Goal: Information Seeking & Learning: Learn about a topic

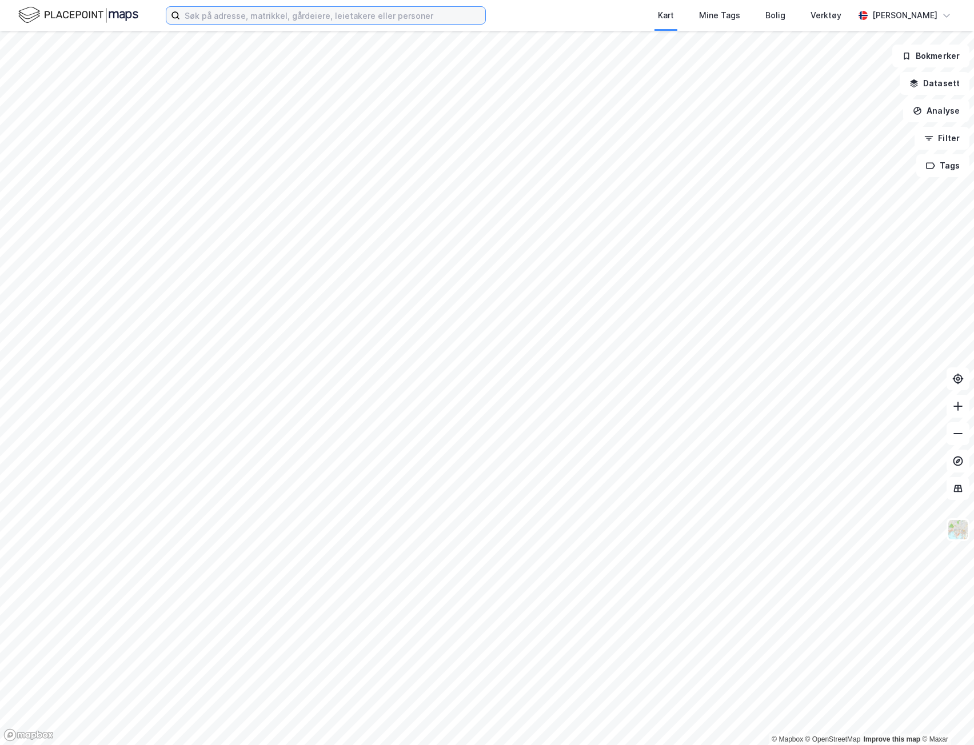
click at [225, 17] on input at bounding box center [332, 15] width 305 height 17
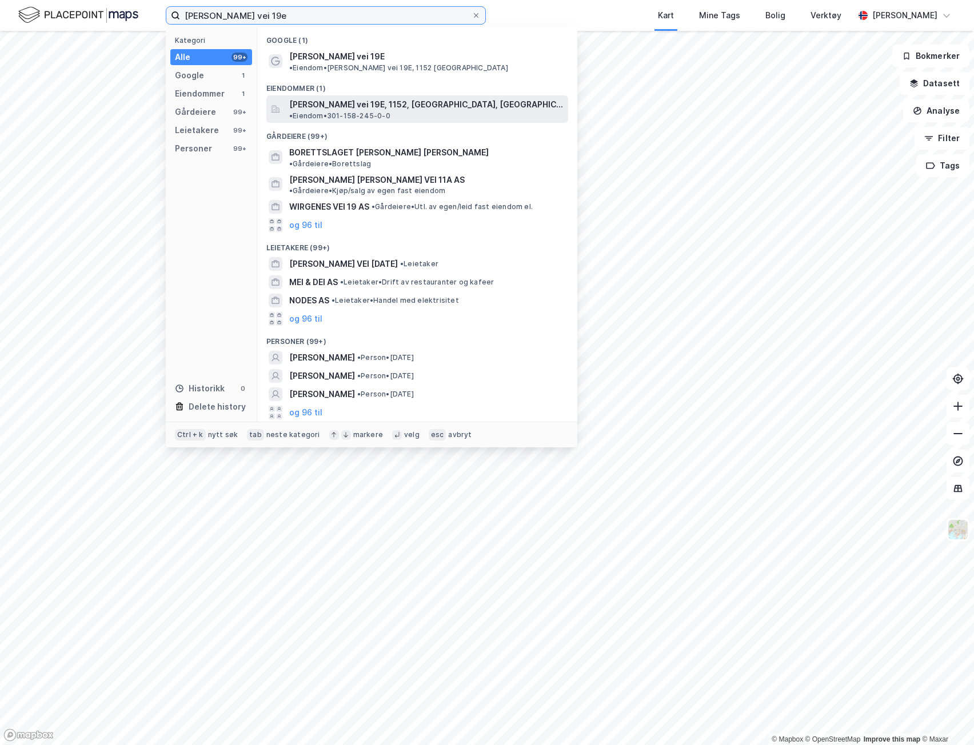
type input "oberst rodes vei 19e"
click at [399, 95] on div "Oberst Rodes vei 19E, 1152, OSLO, OSLO • Eiendom • 301-158-245-0-0" at bounding box center [417, 108] width 302 height 27
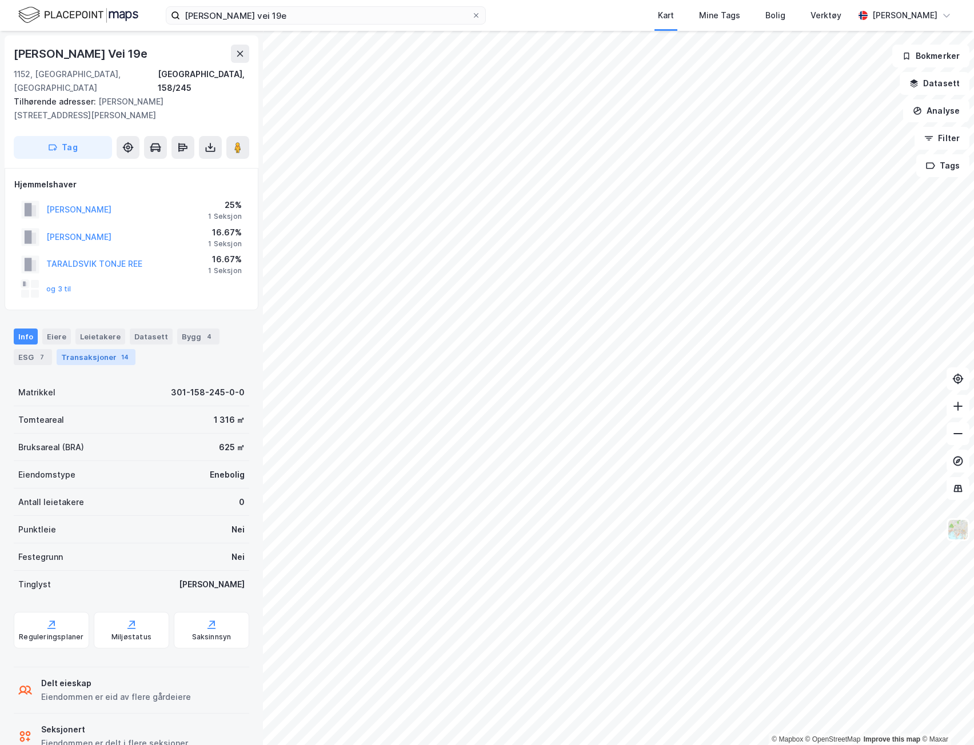
click at [105, 349] on div "Transaksjoner 14" at bounding box center [96, 357] width 79 height 16
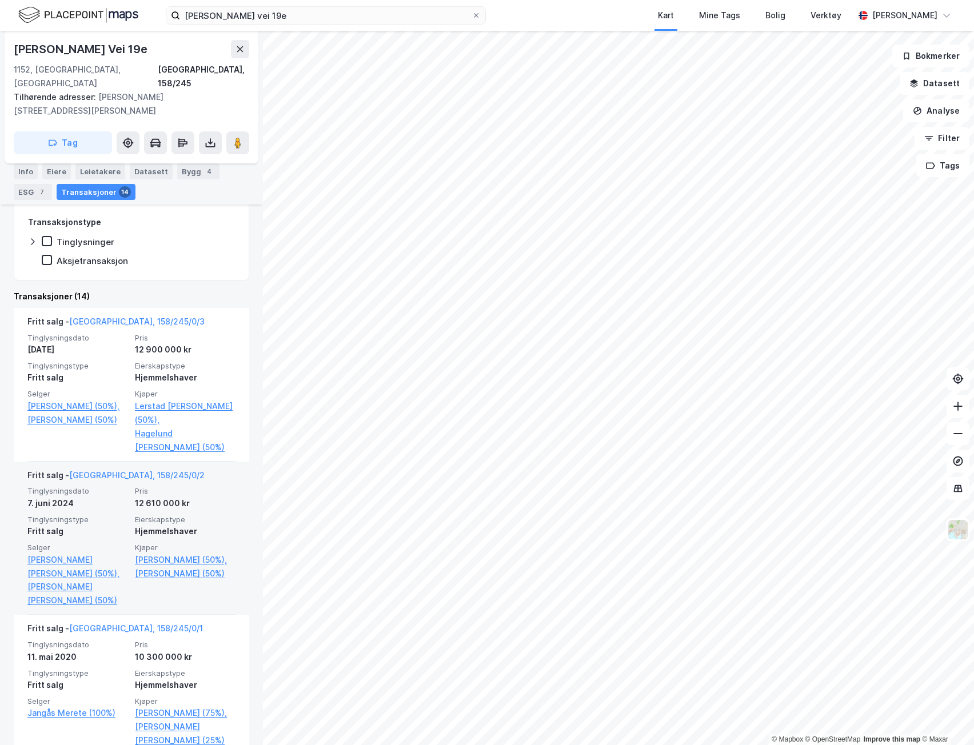
scroll to position [229, 0]
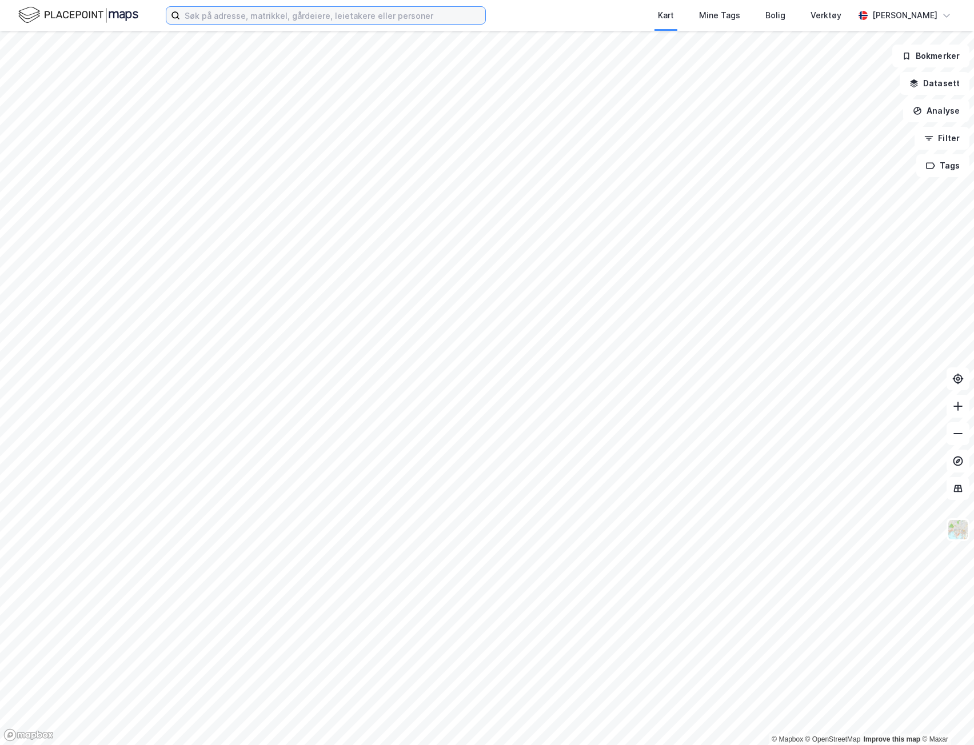
click at [325, 20] on input at bounding box center [332, 15] width 305 height 17
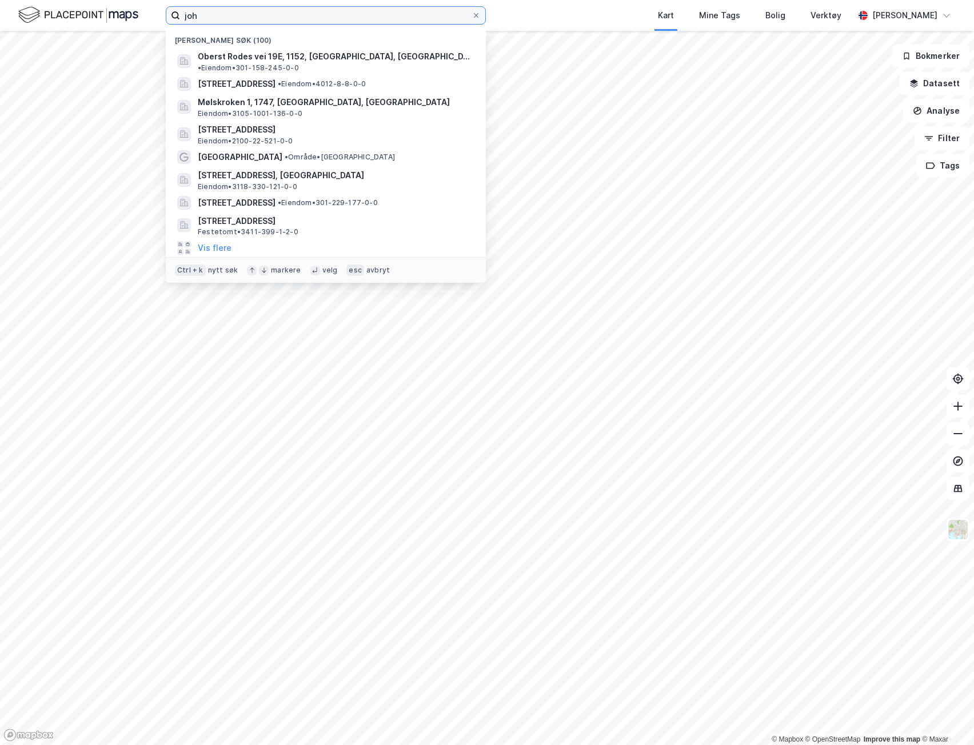
type input "joha"
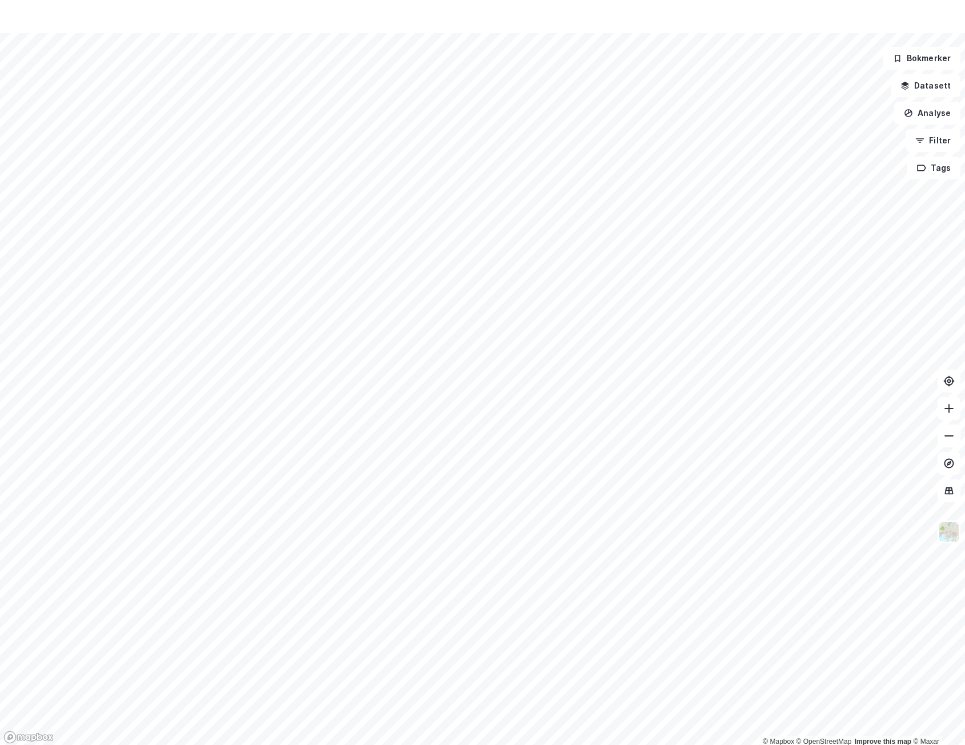
scroll to position [188, 0]
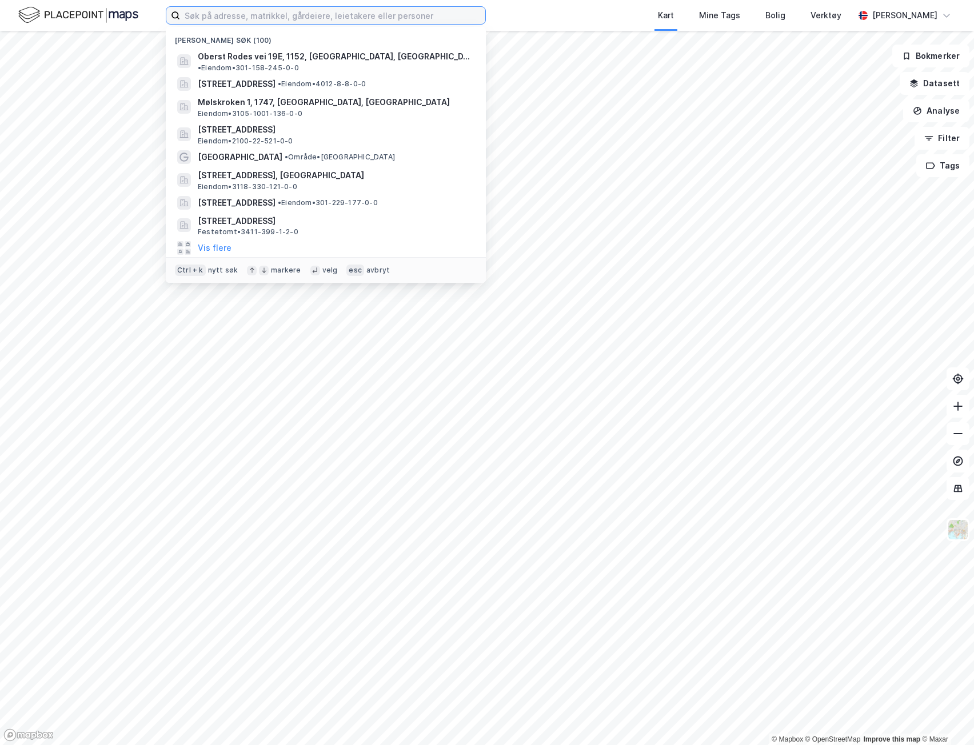
click at [335, 18] on input at bounding box center [332, 15] width 305 height 17
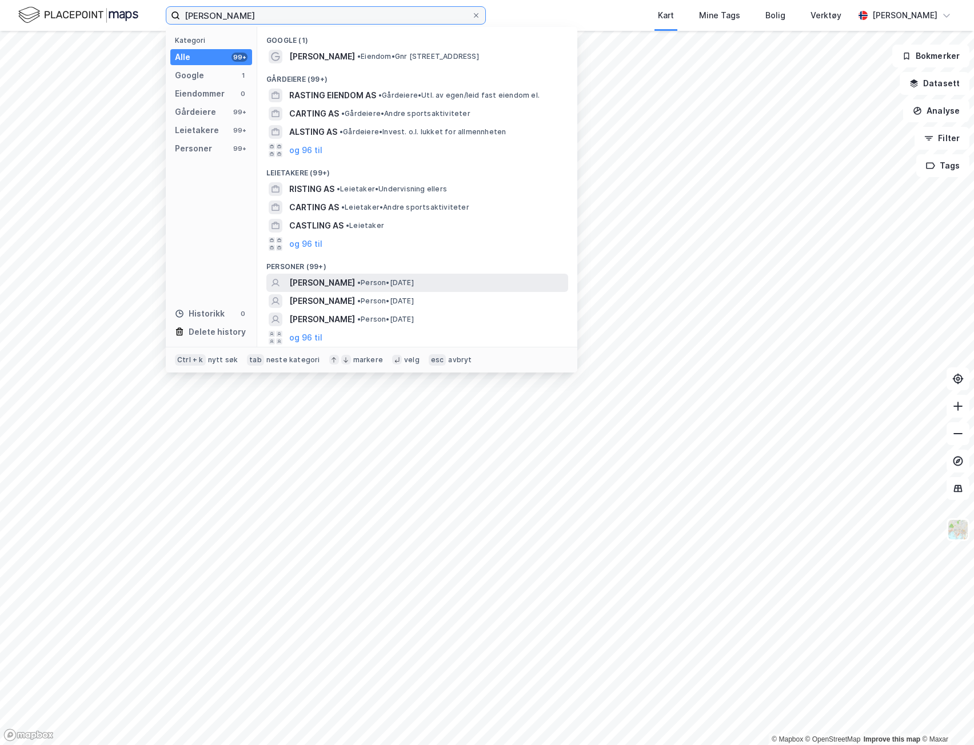
type input "[PERSON_NAME]"
click at [471, 283] on div "[PERSON_NAME] • Person • [DATE]" at bounding box center [427, 283] width 277 height 14
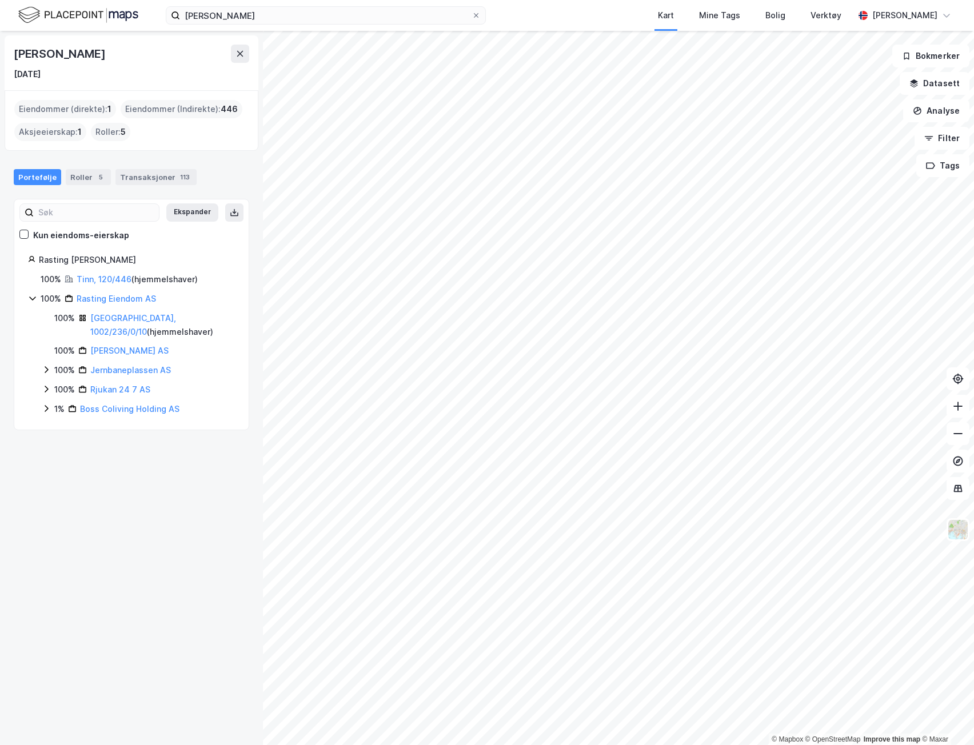
click at [40, 370] on div "100% Rasting Eiendom AS 100% [GEOGRAPHIC_DATA], 1002/236/0/10 ( hjemmelshaver )…" at bounding box center [131, 354] width 207 height 125
click at [44, 370] on icon at bounding box center [46, 369] width 9 height 9
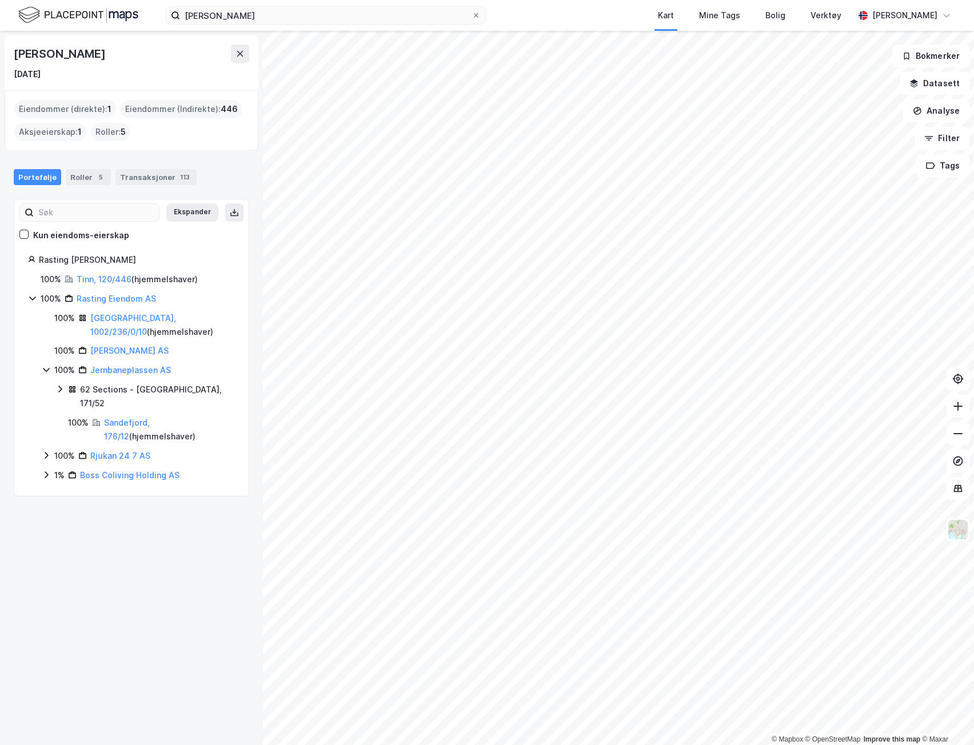
click at [45, 451] on icon at bounding box center [46, 455] width 9 height 9
click at [46, 491] on icon at bounding box center [46, 494] width 3 height 7
click at [155, 490] on link "Boss Coliving Holding AS" at bounding box center [129, 495] width 99 height 10
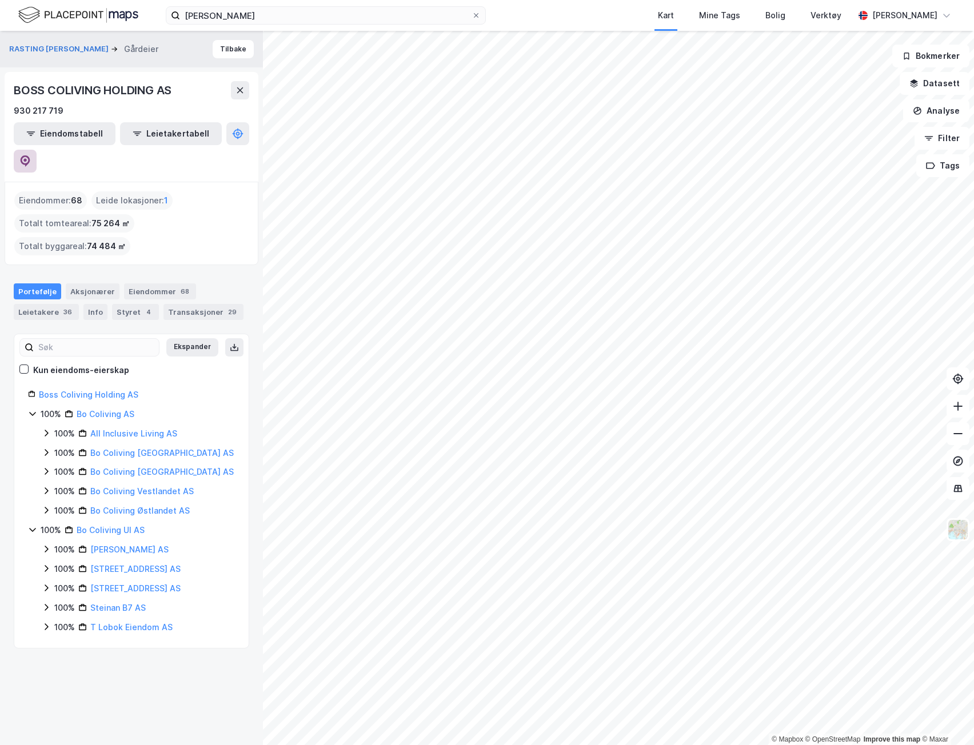
click at [37, 150] on button at bounding box center [25, 161] width 23 height 23
